Goal: Book appointment/travel/reservation

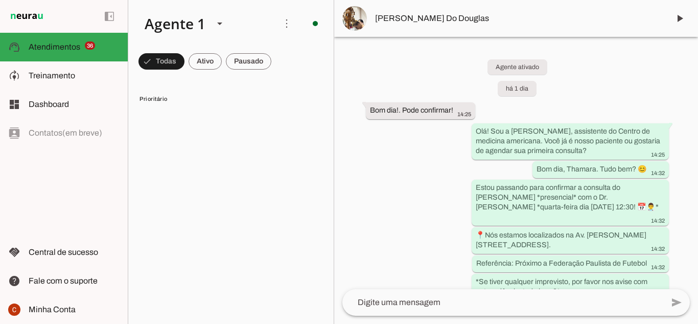
scroll to position [1431, 0]
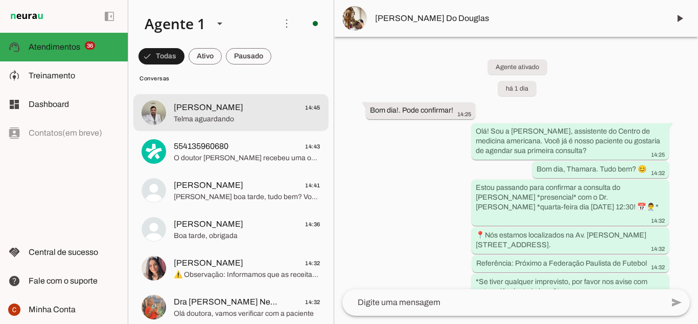
click at [219, 106] on span "[PERSON_NAME]" at bounding box center [209, 107] width 70 height 12
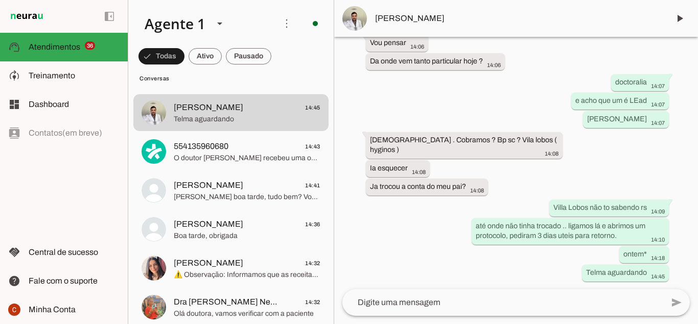
scroll to position [13610, 0]
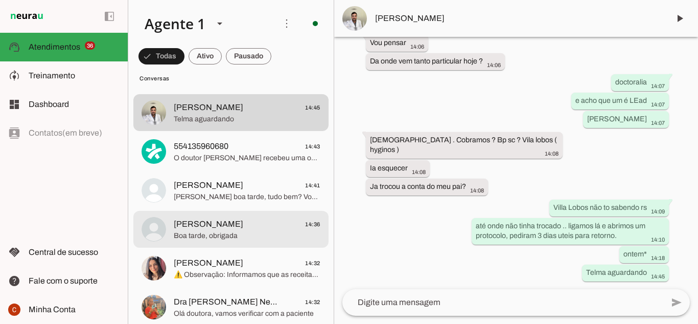
click at [191, 220] on span "[PERSON_NAME]" at bounding box center [209, 224] width 70 height 12
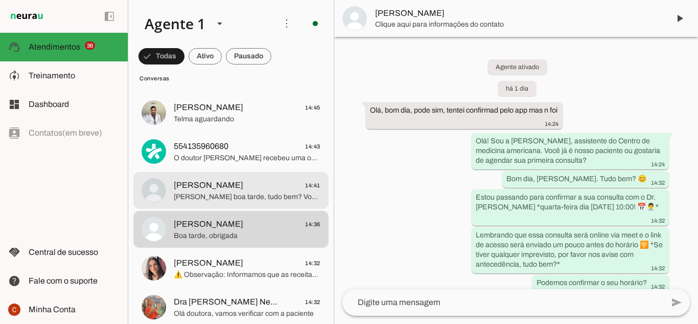
scroll to position [508, 0]
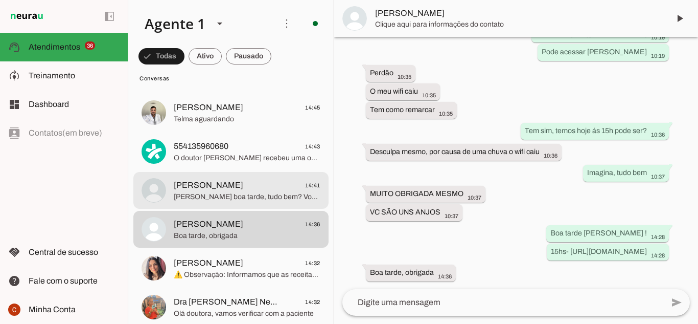
click at [192, 197] on span "[PERSON_NAME] boa tarde, tudo bem? Você está chegando?" at bounding box center [247, 197] width 147 height 10
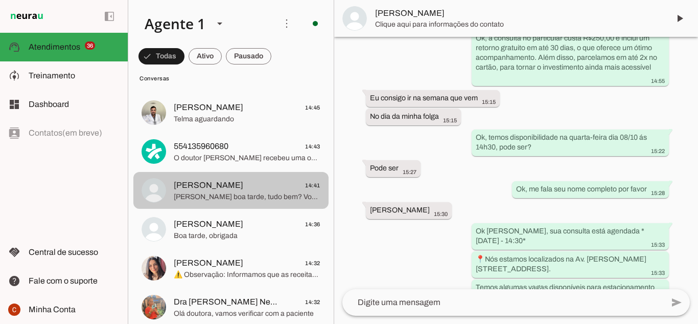
scroll to position [811, 0]
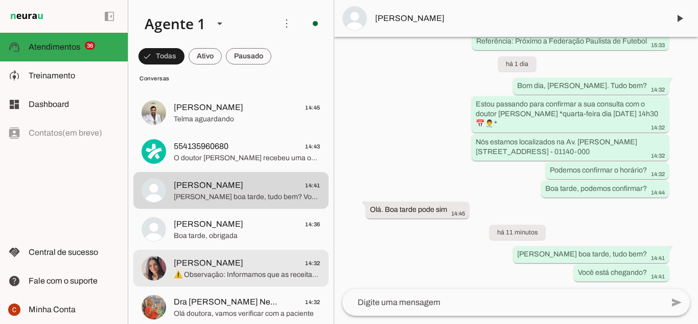
click at [179, 257] on span "[PERSON_NAME]" at bounding box center [209, 263] width 70 height 12
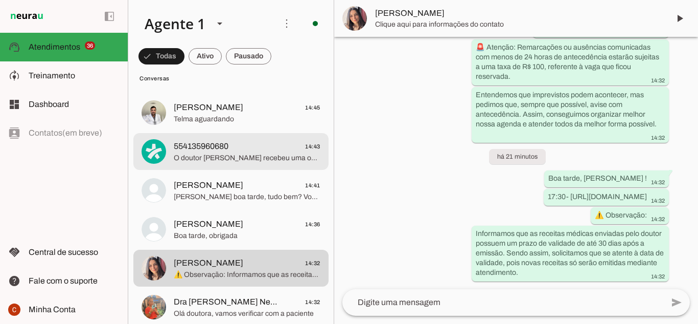
click at [196, 165] on md-item "554135960680 14:43 O doutor [PERSON_NAME] recebeu uma opinião negativa esses di…" at bounding box center [230, 151] width 195 height 37
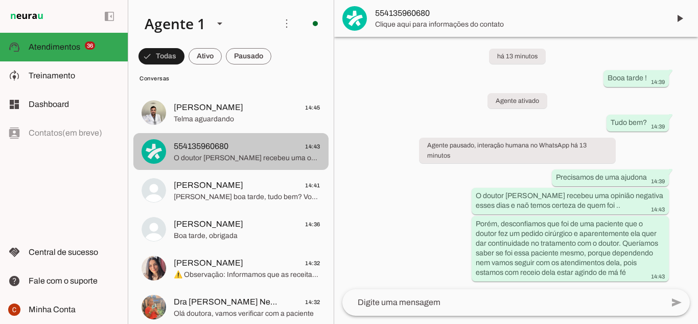
scroll to position [11, 0]
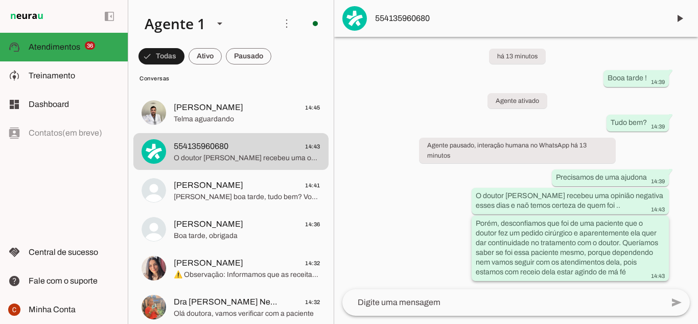
drag, startPoint x: 529, startPoint y: 223, endPoint x: 581, endPoint y: 263, distance: 66.4
click at [0, 0] on slot "Porém, desconfiamos que foi de uma paciente que o doutor fez um pedido cirúrgic…" at bounding box center [0, 0] width 0 height 0
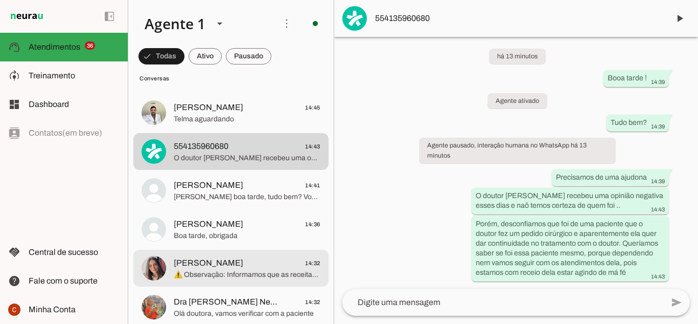
click at [202, 273] on span "⚠️ Observação: Informamos que as receitas médicas enviadas pelo doutor possuem …" at bounding box center [247, 274] width 147 height 10
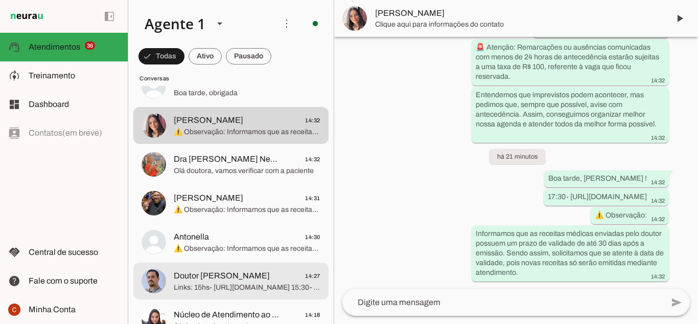
scroll to position [1585, 0]
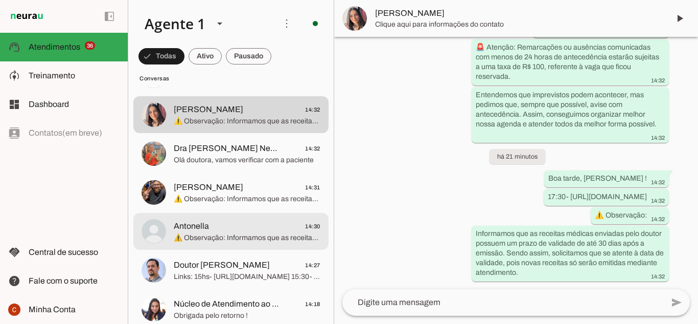
click at [214, 225] on span "Antonella 14:30" at bounding box center [247, 226] width 147 height 13
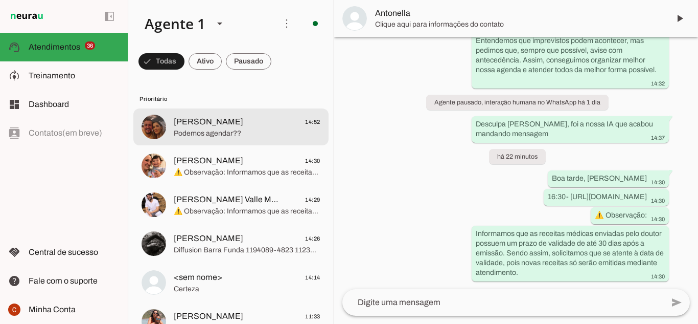
click at [184, 142] on md-item "[PERSON_NAME] 14:52 Podemos agendar??" at bounding box center [230, 126] width 195 height 37
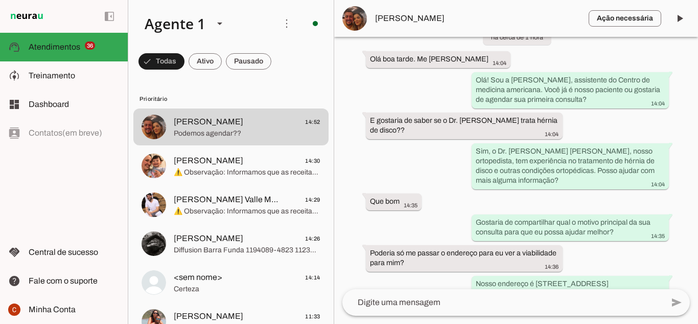
scroll to position [61, 0]
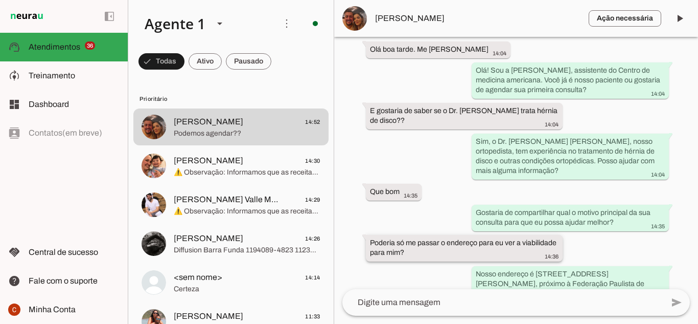
drag, startPoint x: 479, startPoint y: 213, endPoint x: 530, endPoint y: 237, distance: 56.2
click at [531, 232] on div "Agente ativado há cerca de 1 hora Olá boa tarde. Me chamo [PERSON_NAME] 14:04 O…" at bounding box center [516, 163] width 364 height 252
click at [0, 0] on slot "Gostaria de compartilhar qual o motivo principal da sua consulta para que eu po…" at bounding box center [0, 0] width 0 height 0
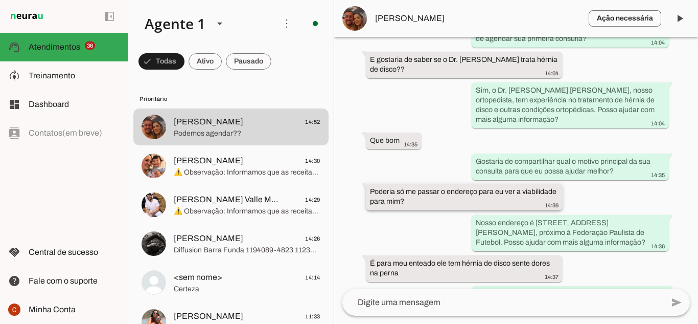
scroll to position [122, 0]
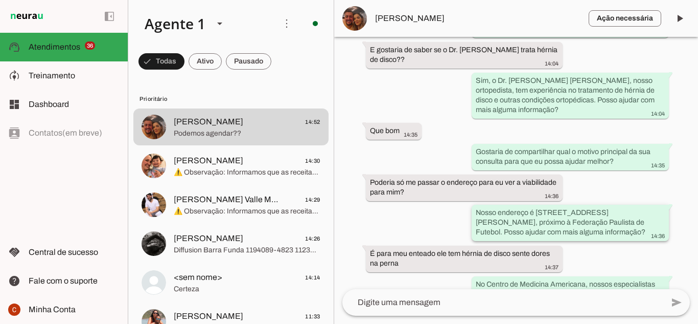
drag, startPoint x: 498, startPoint y: 216, endPoint x: 586, endPoint y: 238, distance: 91.3
click at [586, 238] on div "Nosso endereço é [STREET_ADDRESS][PERSON_NAME], próximo à Federação Paulista de…" at bounding box center [570, 224] width 189 height 32
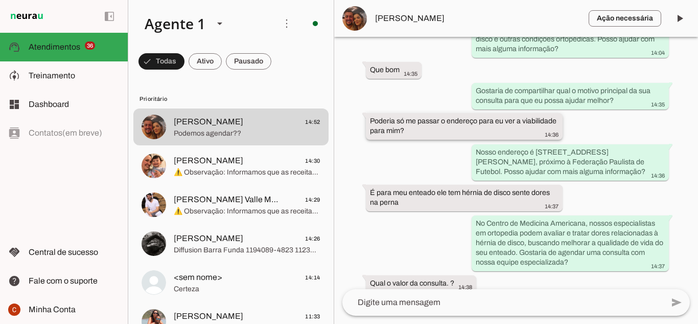
scroll to position [192, 0]
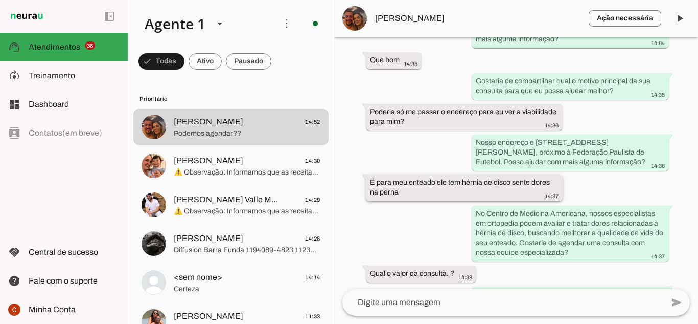
drag, startPoint x: 431, startPoint y: 195, endPoint x: 501, endPoint y: 209, distance: 71.9
click at [501, 200] on div "É para meu enteado ele tem hérnia de disco sente dores na perna 14:37" at bounding box center [464, 188] width 189 height 22
click at [0, 0] on slot "No Centro de Medicina Americana, nossos especialistas em ortopedia podem avalia…" at bounding box center [0, 0] width 0 height 0
drag, startPoint x: 515, startPoint y: 225, endPoint x: 597, endPoint y: 243, distance: 84.3
click at [597, 243] on div "No Centro de Medicina Americana, nossos especialistas em ortopedia podem avalia…" at bounding box center [570, 234] width 189 height 52
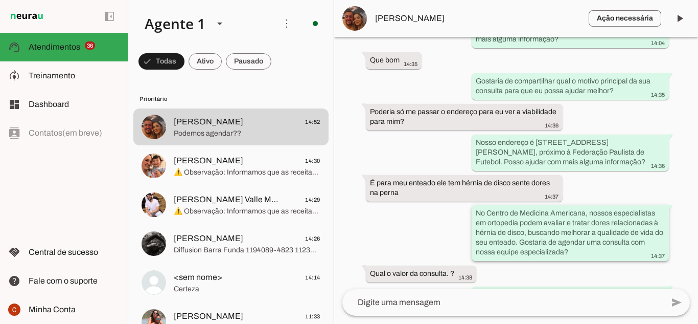
click at [0, 0] on slot "No Centro de Medicina Americana, nossos especialistas em ortopedia podem avalia…" at bounding box center [0, 0] width 0 height 0
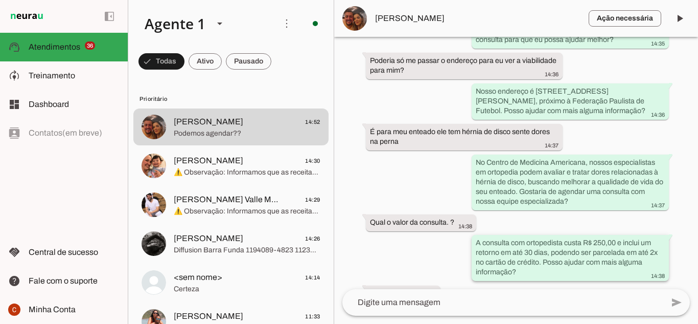
scroll to position [253, 0]
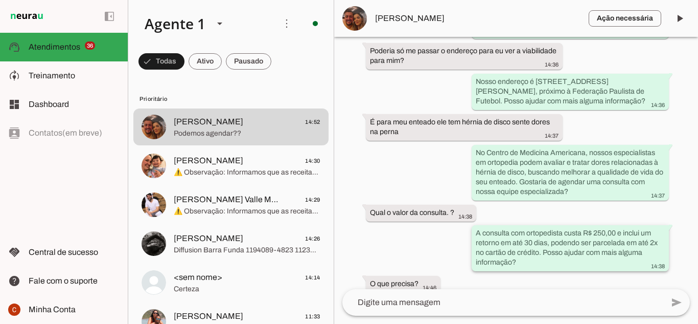
drag, startPoint x: 535, startPoint y: 243, endPoint x: 599, endPoint y: 249, distance: 64.1
click at [0, 0] on slot "A consulta com ortopedista custa R$ 250,00 e inclui um retorno em até 30 dias, …" at bounding box center [0, 0] width 0 height 0
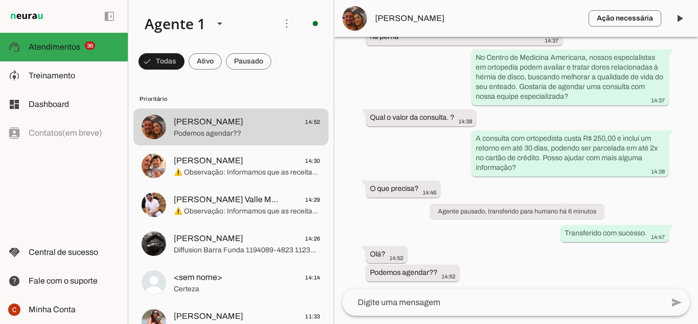
scroll to position [358, 0]
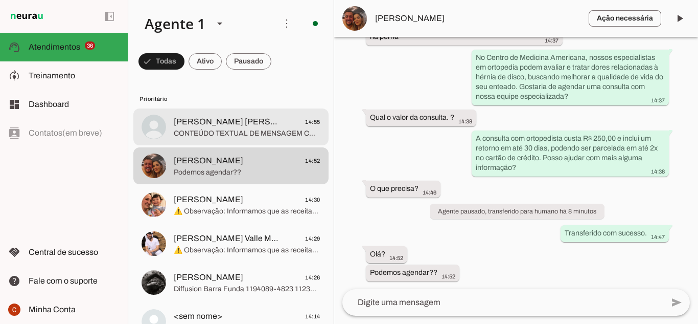
click at [217, 135] on span "CONTEÚDO TEXTUAL DE MENSAGEM COM IMAGEM (URL [URL][DOMAIN_NAME]) :" at bounding box center [247, 133] width 147 height 10
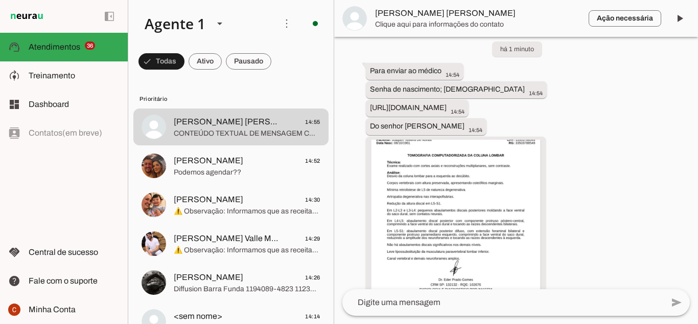
scroll to position [863, 0]
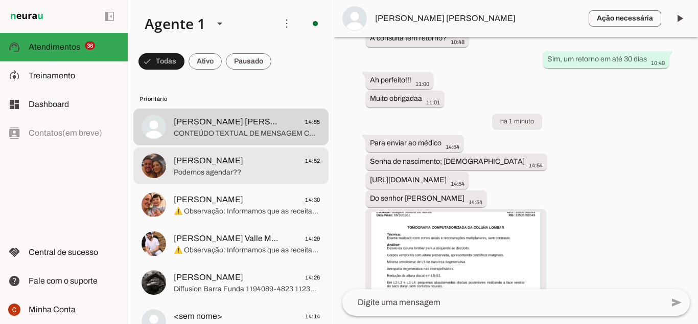
click at [253, 171] on span "Podemos agendar??" at bounding box center [247, 172] width 147 height 10
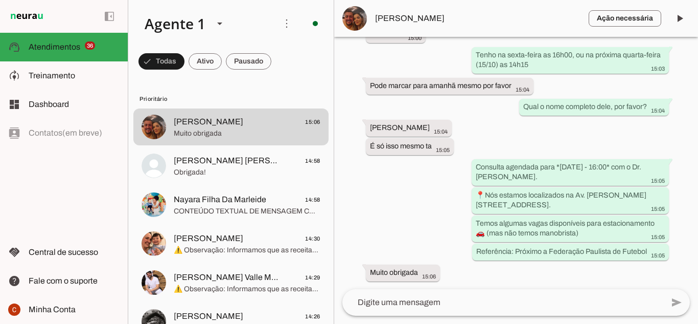
scroll to position [684, 0]
